Goal: Manage account settings

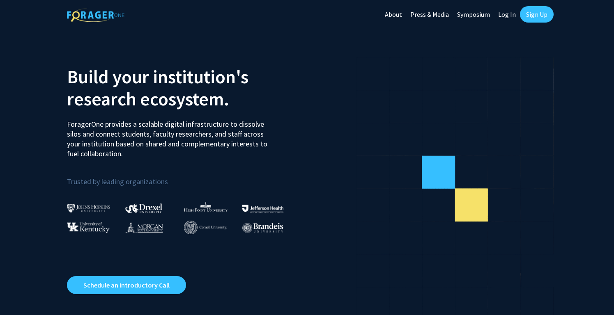
click at [510, 15] on link "Log In" at bounding box center [507, 14] width 26 height 29
select select
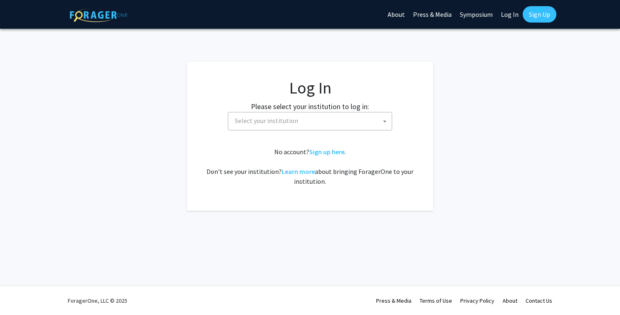
click at [283, 119] on span "Select your institution" at bounding box center [266, 121] width 63 height 8
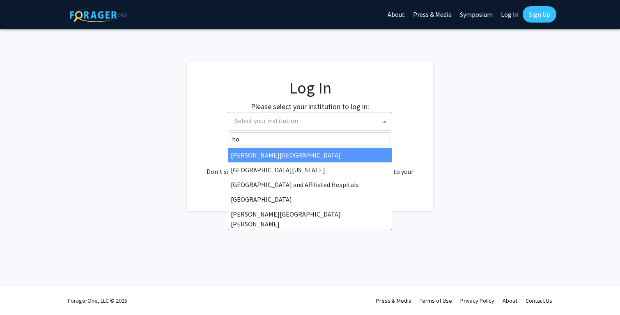
type input "hop"
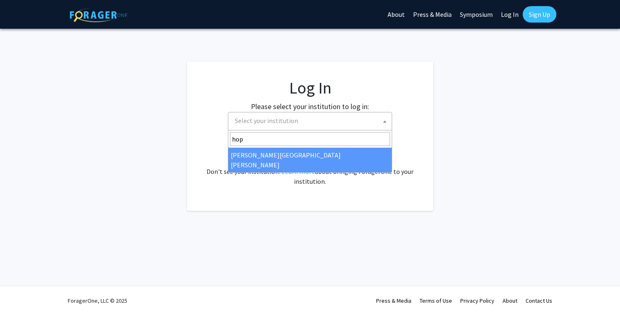
select select "1"
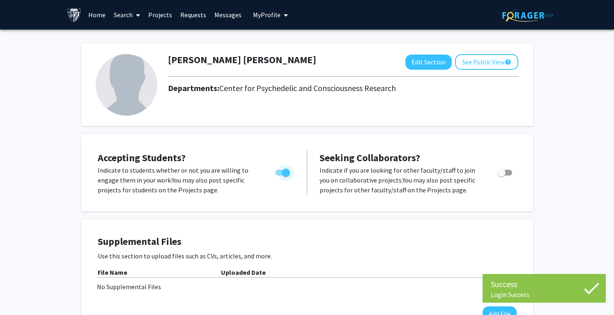
click at [282, 175] on span "Toggle" at bounding box center [286, 173] width 8 height 8
click at [279, 176] on input "Would you like to permit student requests?" at bounding box center [279, 176] width 0 height 0
checkbox input "false"
